Goal: Transaction & Acquisition: Purchase product/service

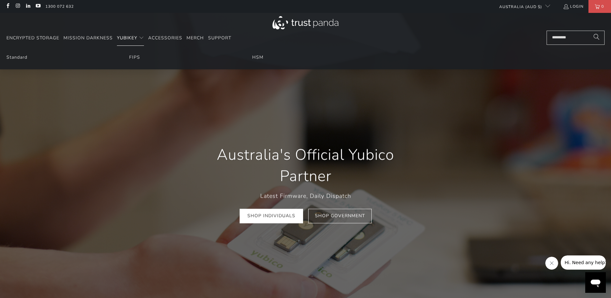
click at [136, 37] on span "YubiKey" at bounding box center [127, 38] width 20 height 6
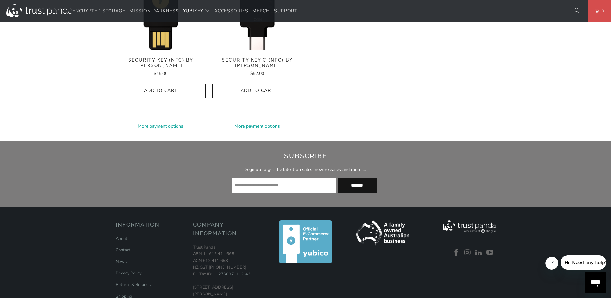
scroll to position [644, 0]
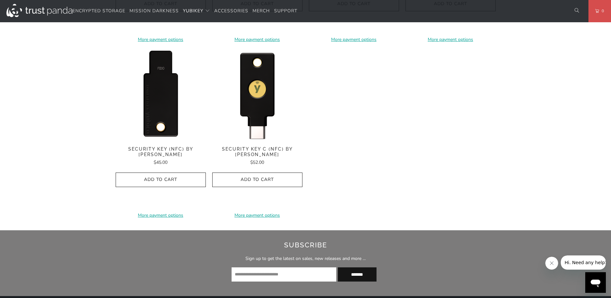
click at [166, 115] on img at bounding box center [161, 95] width 90 height 90
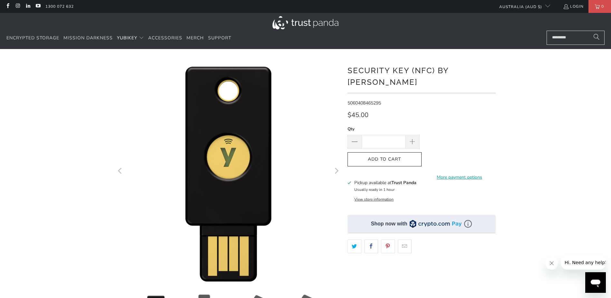
click at [586, 132] on div "*" at bounding box center [305, 221] width 611 height 325
drag, startPoint x: 491, startPoint y: 71, endPoint x: 348, endPoint y: 72, distance: 143.0
click at [348, 72] on h1 "Security Key (NFC) by [PERSON_NAME]" at bounding box center [422, 75] width 148 height 24
copy h1 "Security Key (NFC) by [PERSON_NAME]"
